Goal: Task Accomplishment & Management: Manage account settings

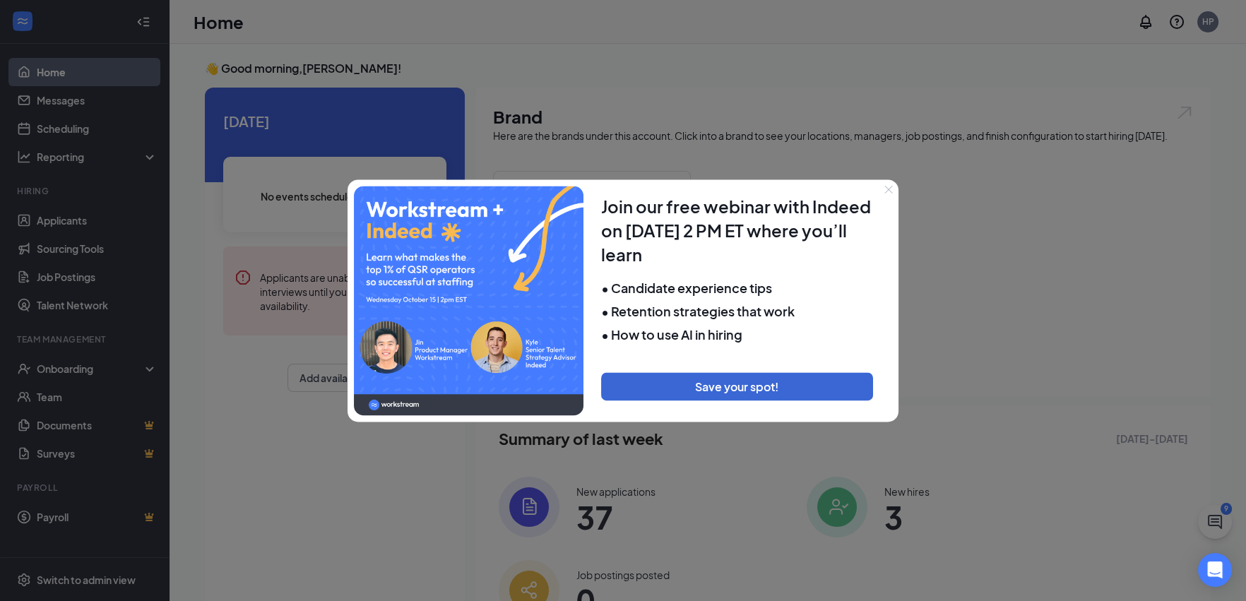
click at [819, 82] on div at bounding box center [623, 300] width 1246 height 601
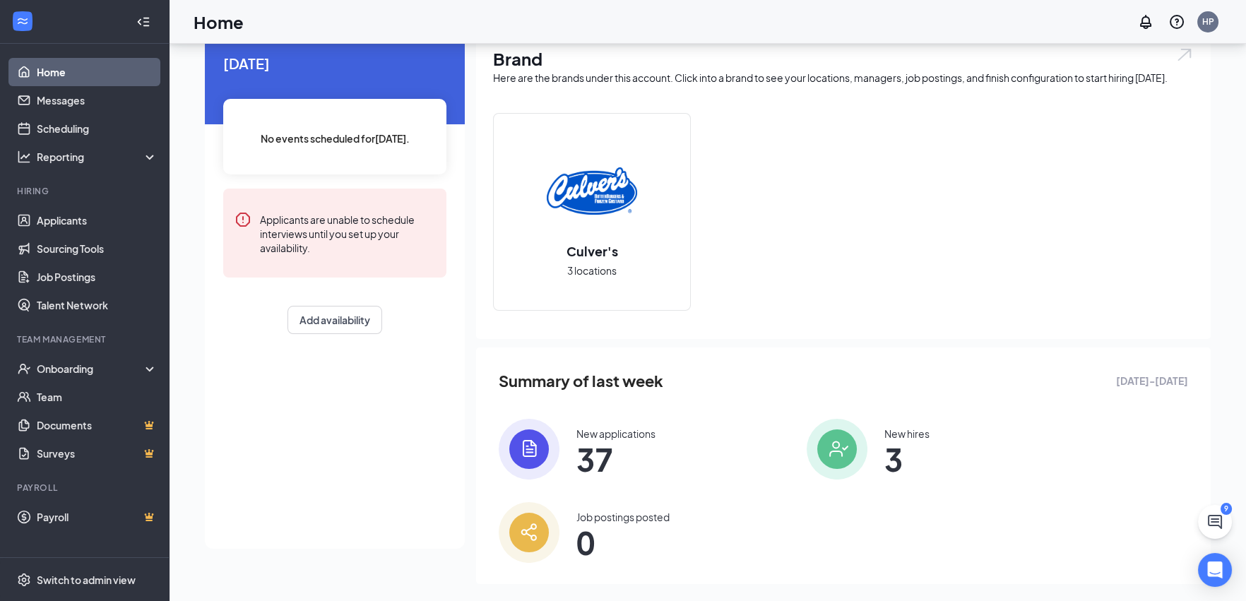
scroll to position [74, 0]
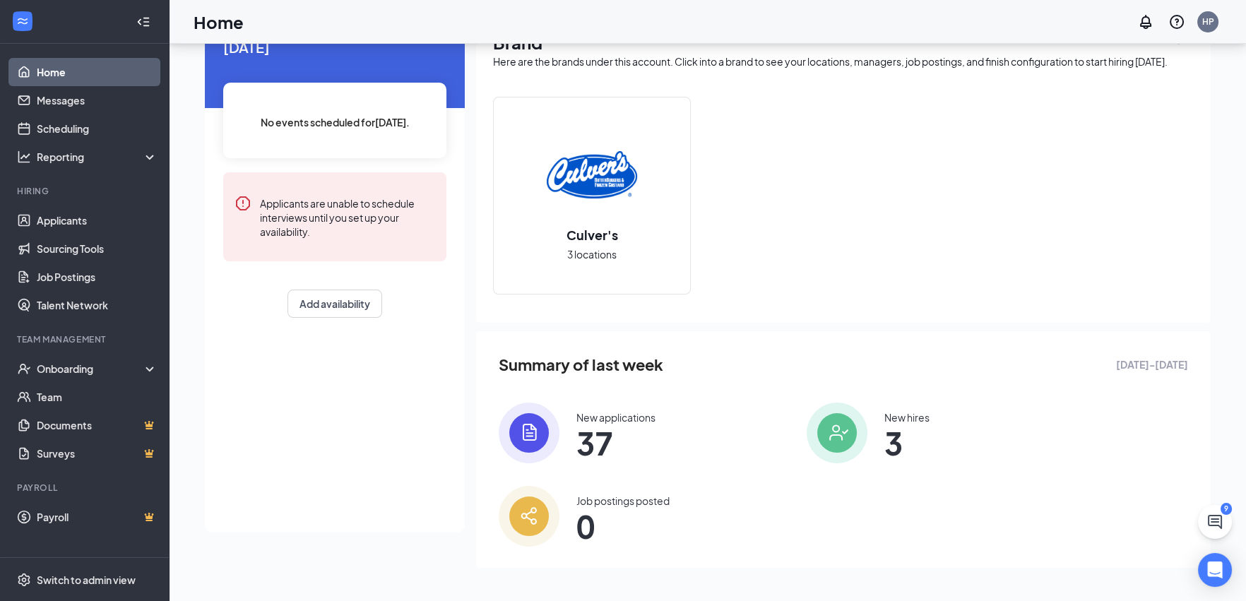
click at [603, 430] on span "37" at bounding box center [615, 442] width 79 height 25
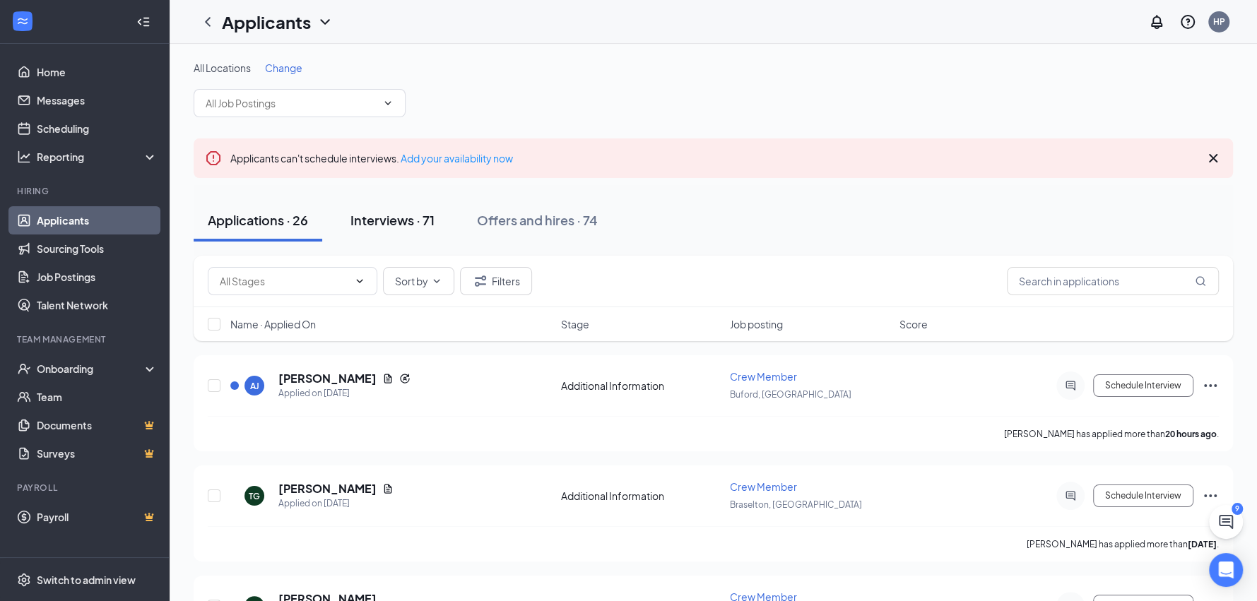
click at [391, 224] on div "Interviews · 71" at bounding box center [392, 220] width 84 height 18
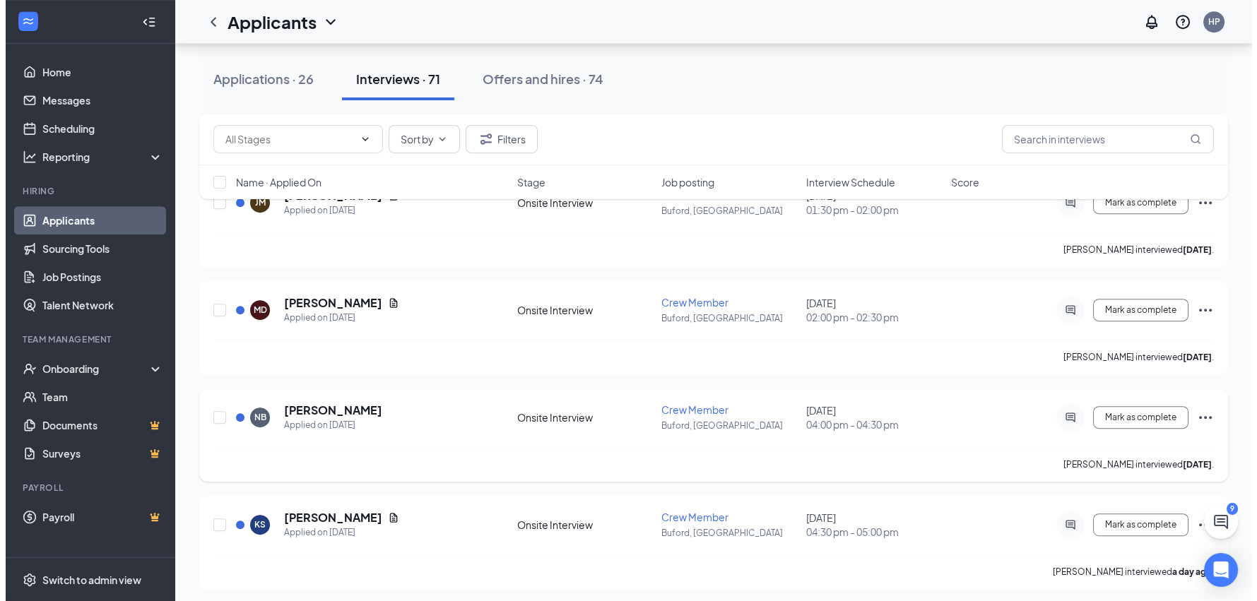
scroll to position [1484, 0]
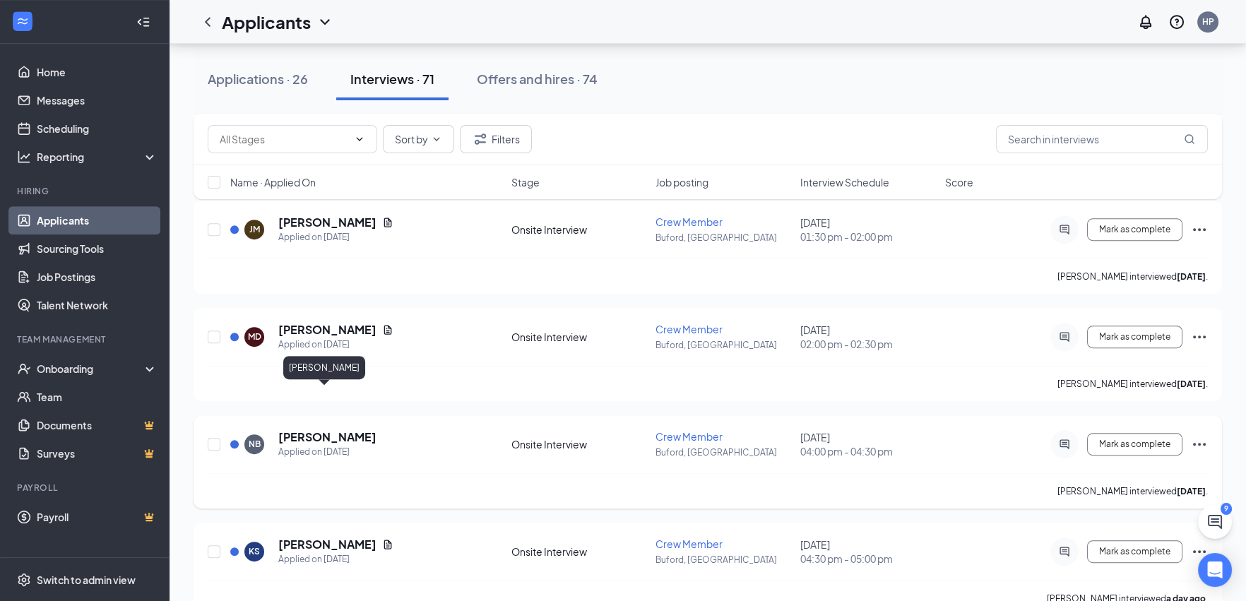
click at [350, 430] on h5 "[PERSON_NAME]" at bounding box center [327, 438] width 98 height 16
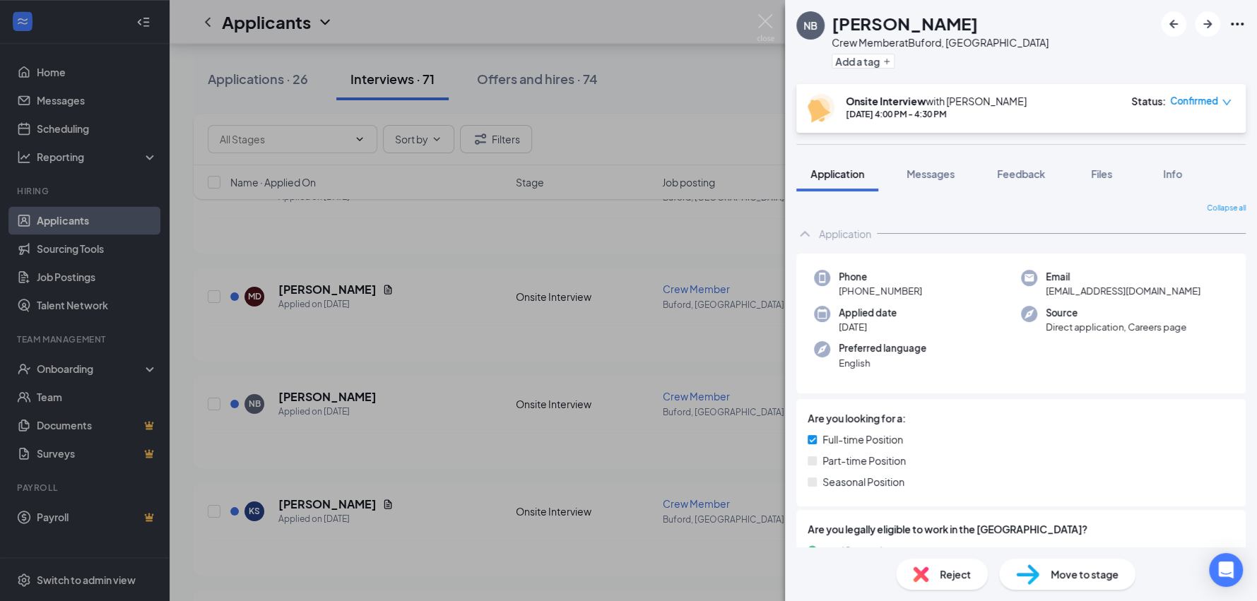
click at [661, 237] on div "NB [PERSON_NAME] Crew Member at [GEOGRAPHIC_DATA], [GEOGRAPHIC_DATA] Add a tag …" at bounding box center [628, 300] width 1257 height 601
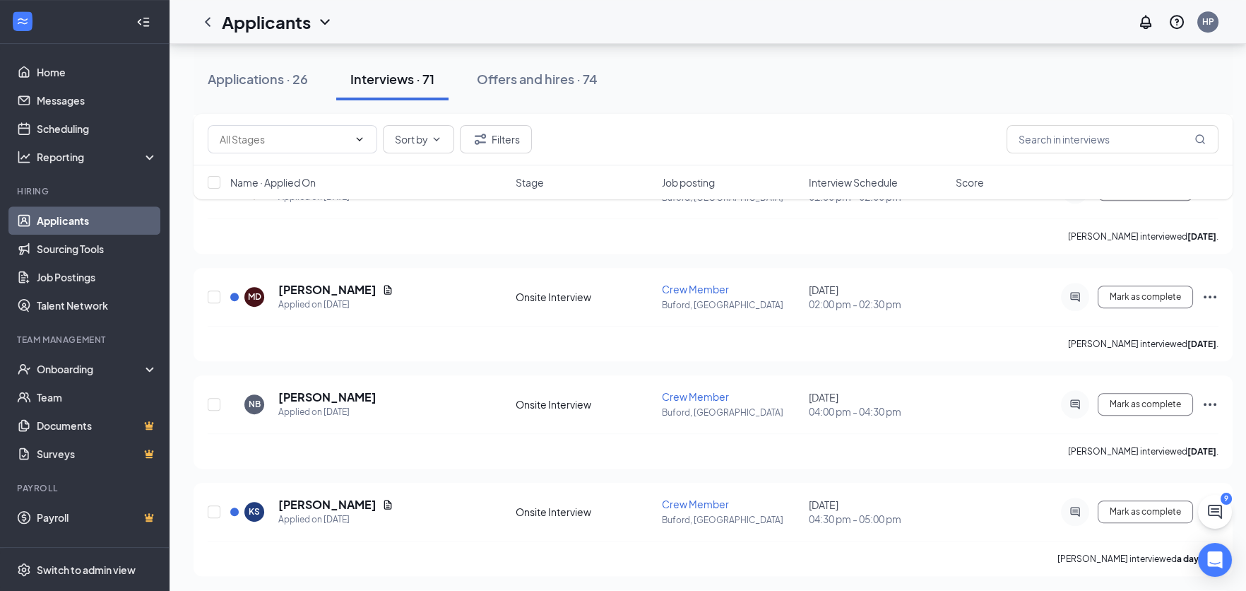
click at [598, 28] on div "Applicants HP" at bounding box center [708, 22] width 1077 height 44
